Goal: Task Accomplishment & Management: Manage account settings

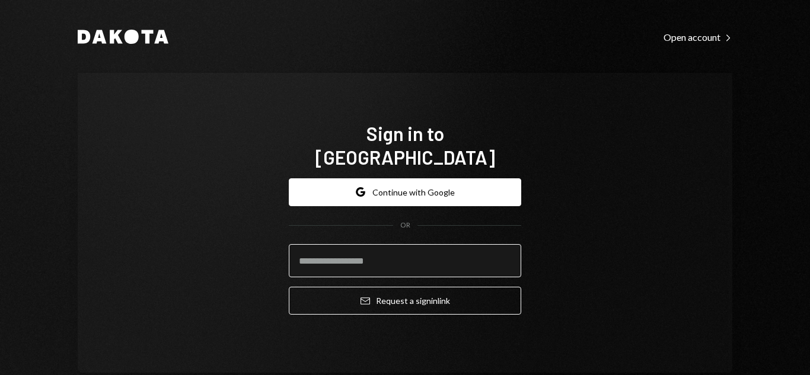
click at [334, 249] on input "email" at bounding box center [405, 260] width 232 height 33
type input "*"
type input "**********"
click at [289, 287] on button "Email Request a sign in link" at bounding box center [405, 301] width 232 height 28
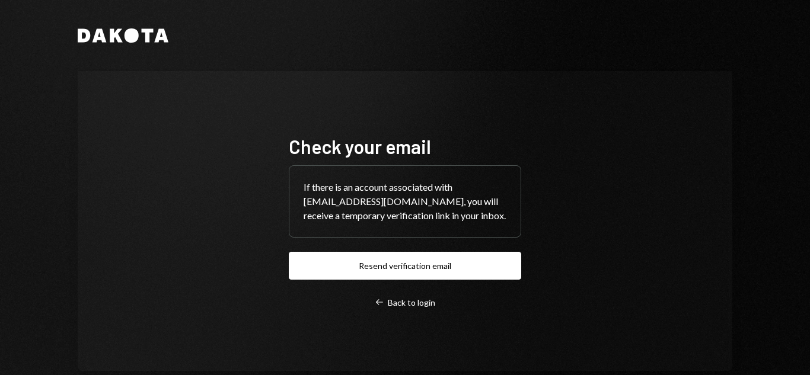
click at [375, 284] on div "Check your email If there is an account associated with pmanzano@avenia.io, you…" at bounding box center [405, 222] width 232 height 174
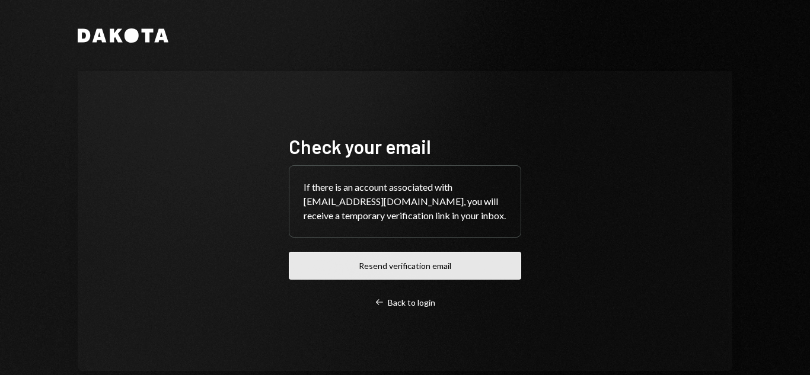
click at [397, 261] on button "Resend verification email" at bounding box center [405, 266] width 232 height 28
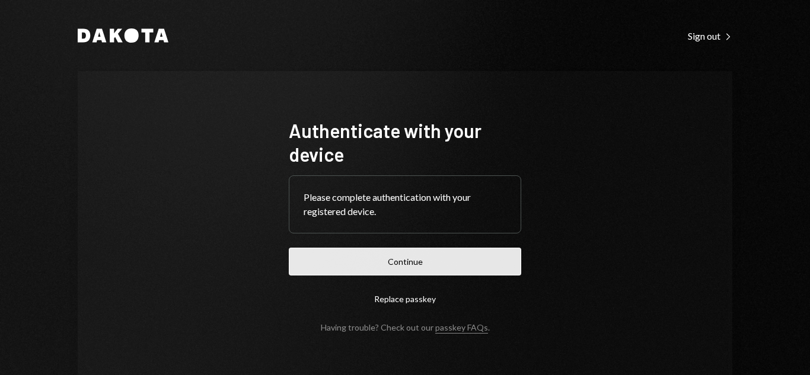
click at [464, 275] on button "Continue" at bounding box center [405, 262] width 232 height 28
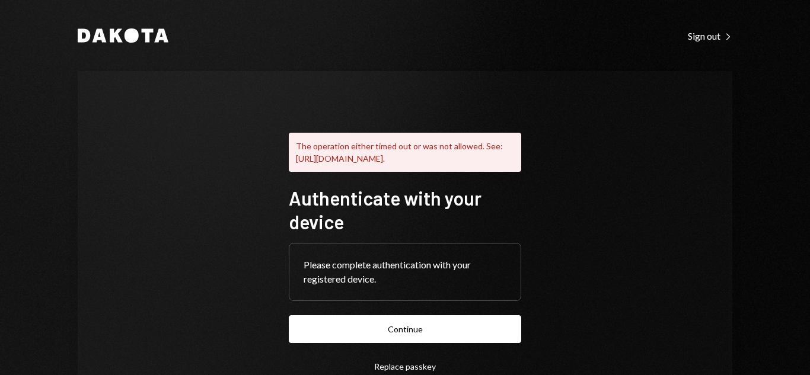
scroll to position [113, 0]
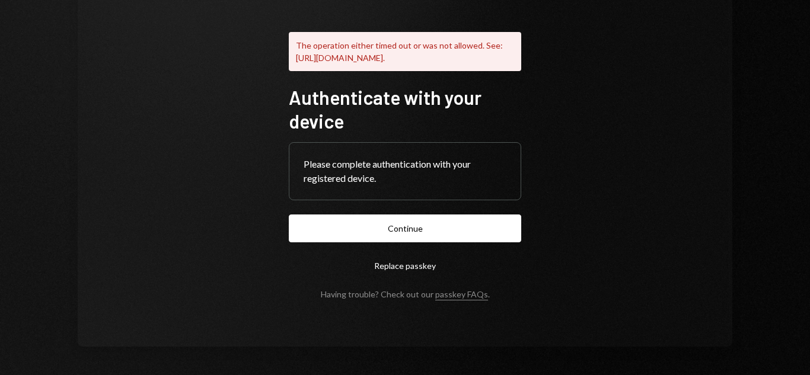
click at [404, 261] on button "Replace passkey" at bounding box center [405, 266] width 232 height 28
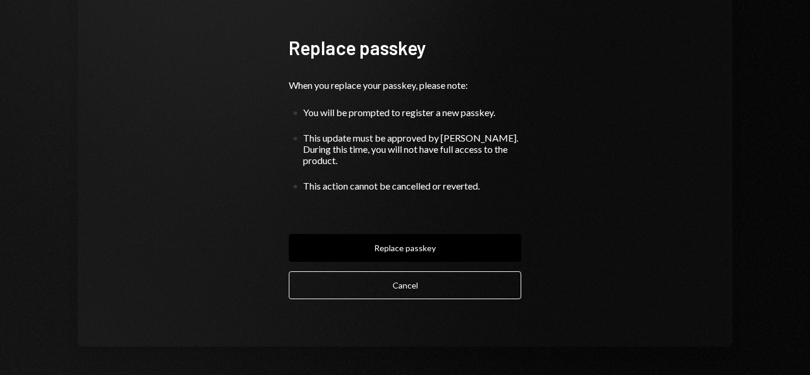
scroll to position [72, 0]
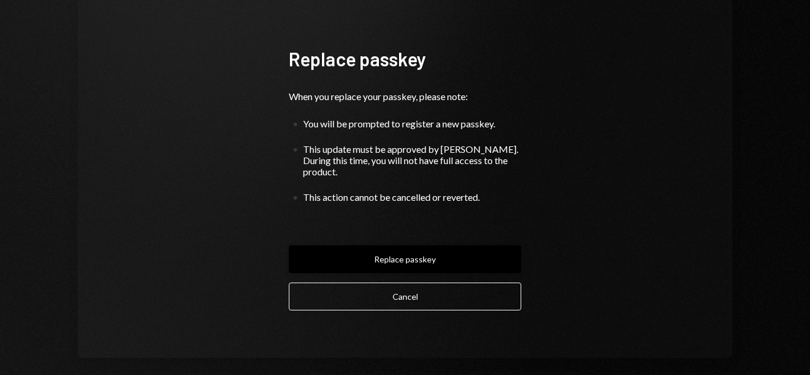
click at [452, 250] on button "Replace passkey" at bounding box center [405, 260] width 232 height 28
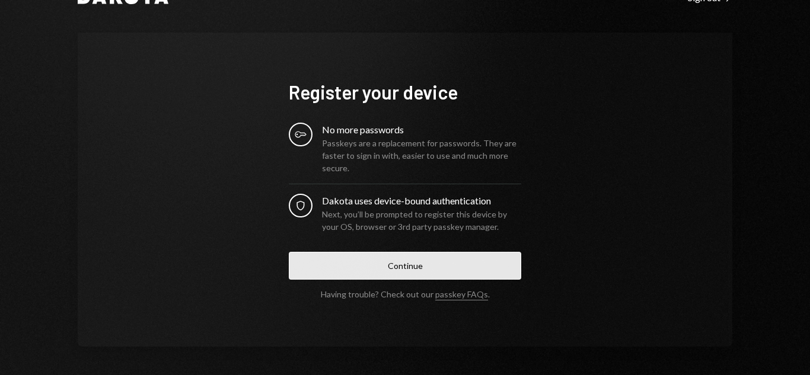
click at [441, 269] on button "Continue" at bounding box center [405, 266] width 232 height 28
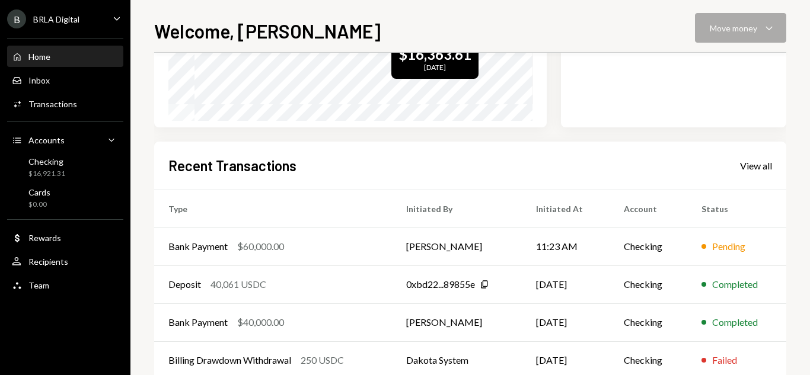
scroll to position [359, 0]
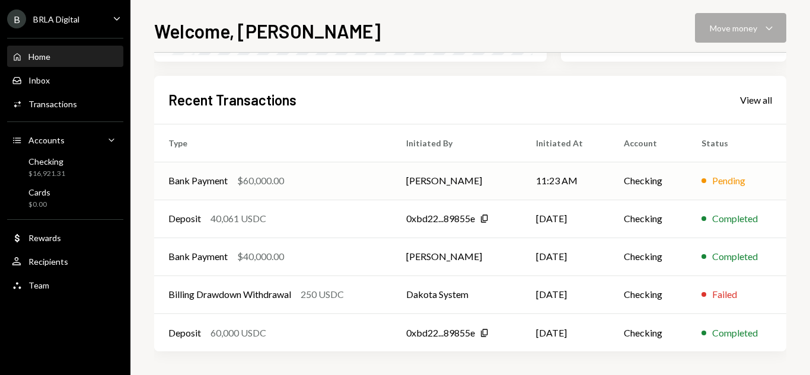
click at [635, 178] on td "Checking" at bounding box center [649, 181] width 78 height 38
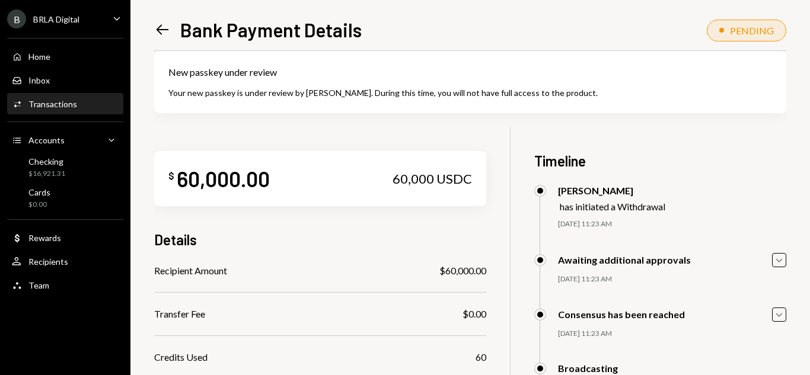
click at [163, 30] on icon at bounding box center [163, 30] width 12 height 10
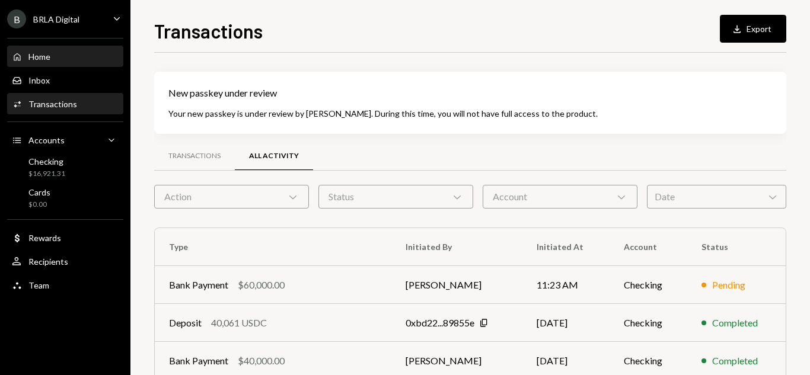
drag, startPoint x: 62, startPoint y: 44, endPoint x: 62, endPoint y: 53, distance: 8.9
click at [62, 53] on div "Home Home Inbox Inbox Activities Transactions Accounts Accounts Caret Down Chec…" at bounding box center [65, 164] width 130 height 267
click at [62, 53] on div "Home Home" at bounding box center [65, 57] width 107 height 11
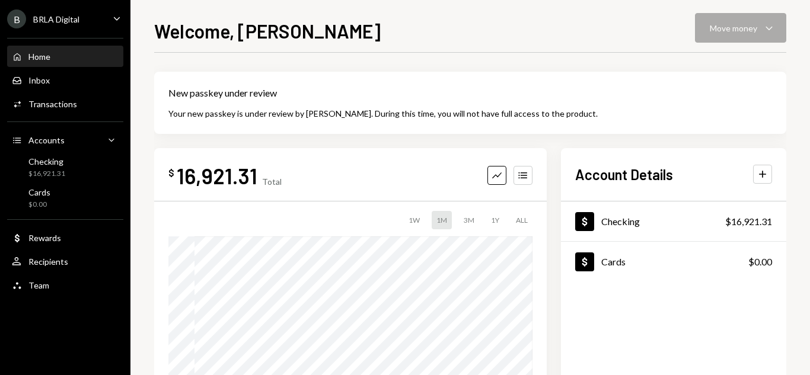
drag, startPoint x: 53, startPoint y: 43, endPoint x: 49, endPoint y: 56, distance: 13.7
click at [49, 56] on div "Home Home Inbox Inbox Activities Transactions Accounts Accounts Caret Down Chec…" at bounding box center [65, 164] width 130 height 267
click at [49, 56] on div "Home" at bounding box center [39, 57] width 22 height 10
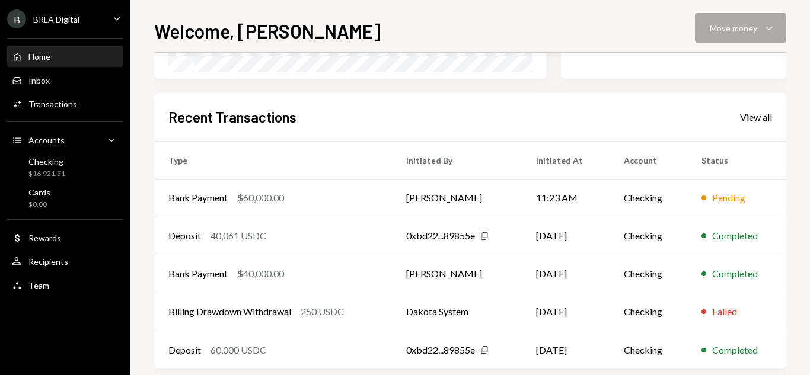
scroll to position [359, 0]
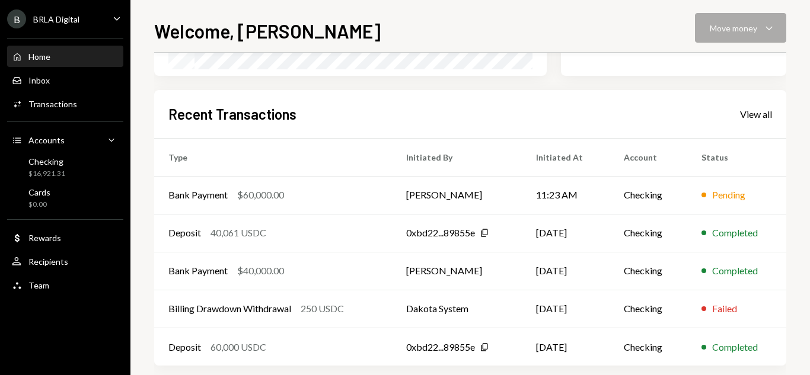
scroll to position [346, 0]
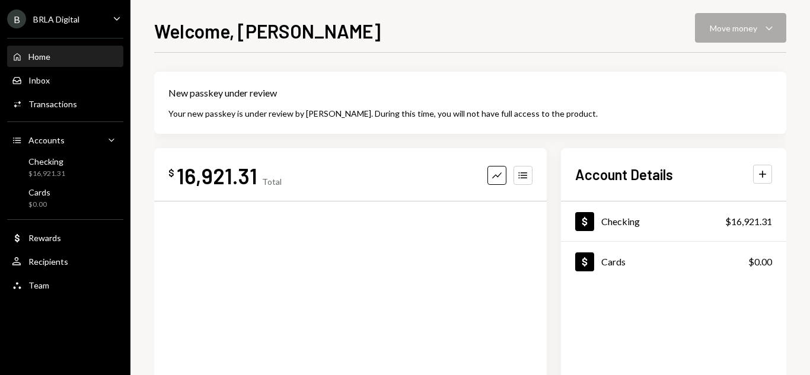
scroll to position [359, 0]
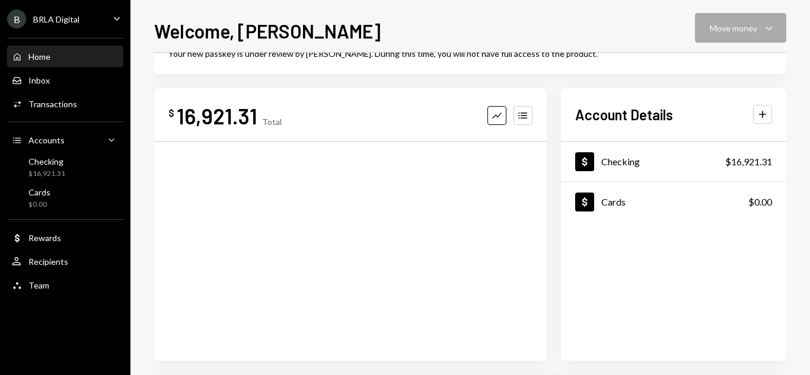
scroll to position [359, 0]
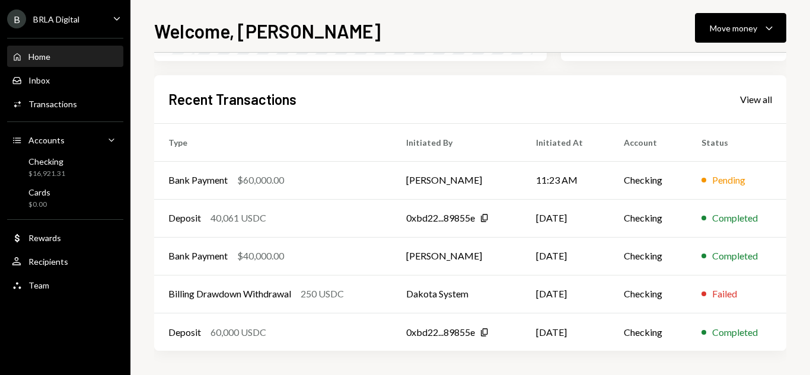
scroll to position [283, 0]
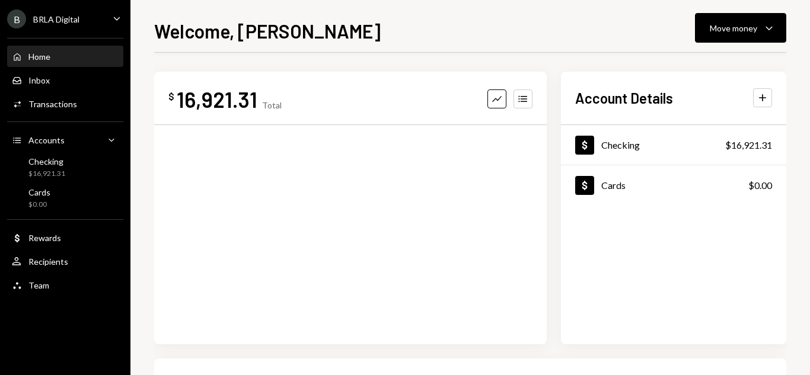
scroll to position [279, 0]
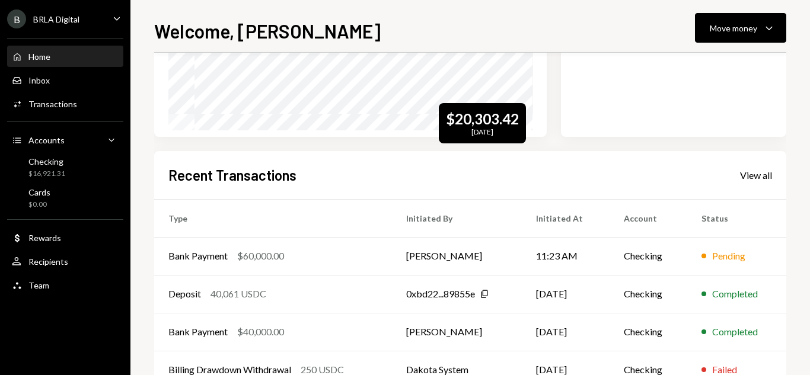
scroll to position [208, 0]
